Goal: Information Seeking & Learning: Check status

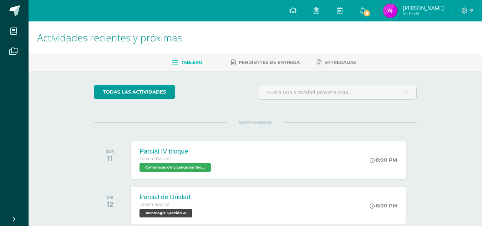
click at [397, 10] on img at bounding box center [390, 11] width 14 height 14
click at [397, 12] on img at bounding box center [390, 11] width 14 height 14
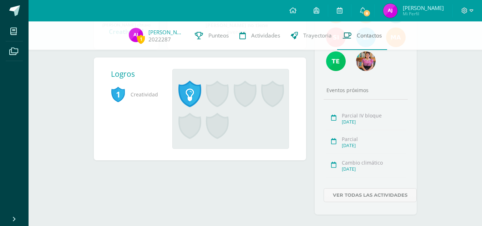
scroll to position [174, 0]
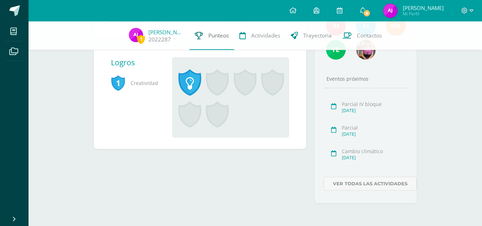
click at [217, 37] on span "Punteos" at bounding box center [218, 35] width 20 height 7
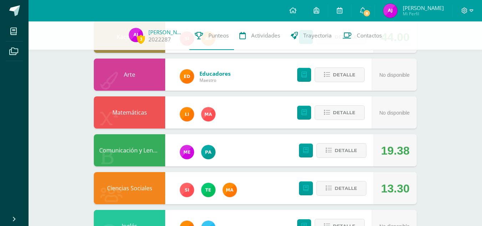
scroll to position [243, 0]
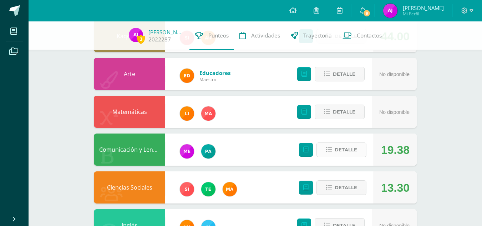
click at [353, 147] on span "Detalle" at bounding box center [345, 149] width 22 height 13
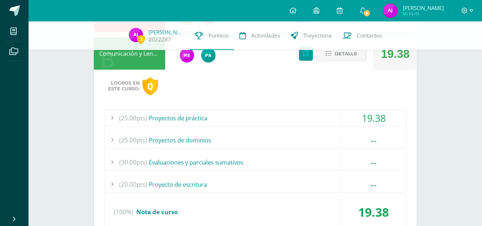
scroll to position [340, 0]
click at [228, 120] on div "(25.00pts) Proyectos de práctica" at bounding box center [255, 117] width 300 height 16
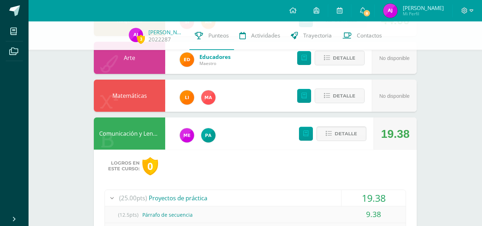
scroll to position [259, 0]
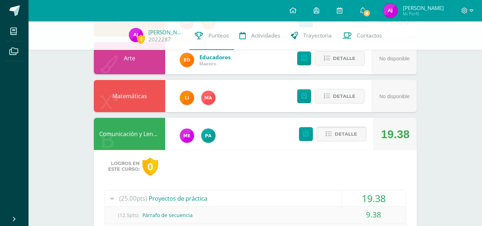
click at [346, 133] on span "Detalle" at bounding box center [345, 133] width 22 height 13
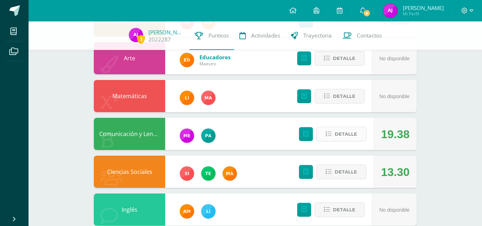
scroll to position [273, 0]
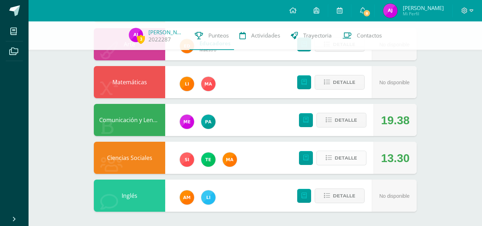
click at [355, 159] on span "Detalle" at bounding box center [345, 157] width 22 height 13
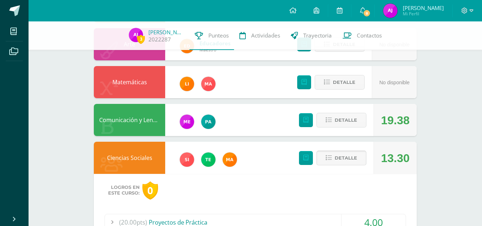
drag, startPoint x: 355, startPoint y: 159, endPoint x: 345, endPoint y: 158, distance: 10.7
click at [345, 158] on span "Detalle" at bounding box center [345, 157] width 22 height 13
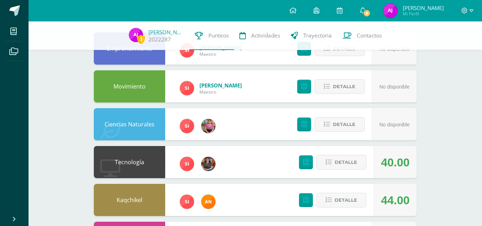
scroll to position [80, 0]
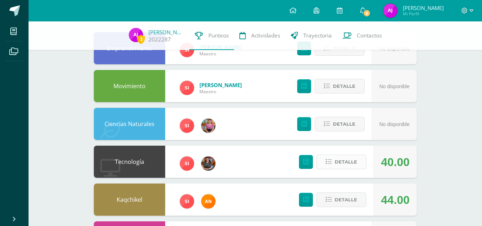
click at [339, 165] on span "Detalle" at bounding box center [345, 161] width 22 height 13
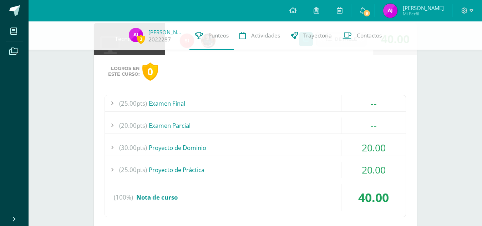
scroll to position [205, 0]
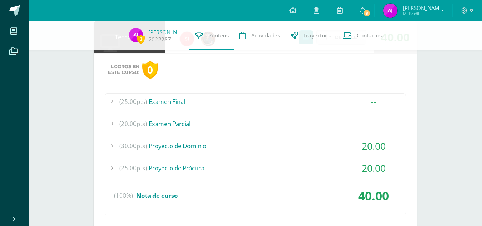
click at [231, 143] on div "(30.00pts) Proyecto de Dominio" at bounding box center [255, 146] width 300 height 16
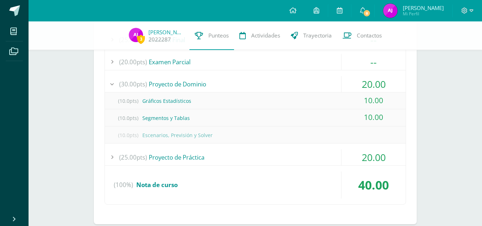
scroll to position [267, 0]
click at [302, 129] on div "(10.0pts) Escenarios, Previsión y Solver" at bounding box center [255, 135] width 300 height 16
click at [194, 155] on div "(25.00pts) Proyecto de Práctica" at bounding box center [255, 157] width 300 height 16
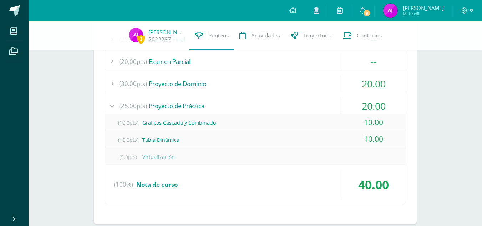
click at [199, 102] on div "(25.00pts) Proyecto de Práctica" at bounding box center [255, 106] width 300 height 16
